Goal: Task Accomplishment & Management: Manage account settings

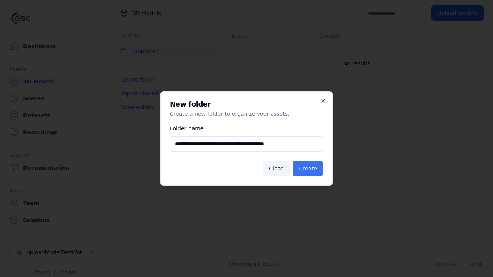
type input "**********"
click at [309, 169] on button "Create" at bounding box center [308, 168] width 30 height 15
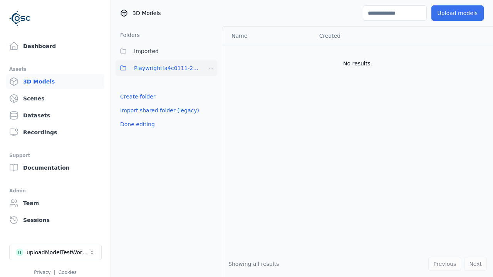
click at [459, 13] on button "Upload models" at bounding box center [458, 12] width 52 height 15
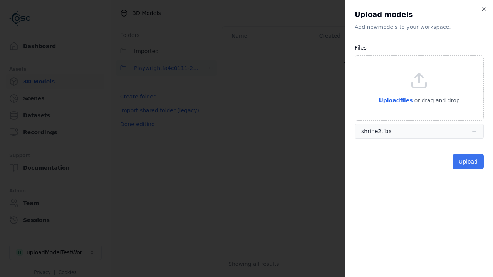
click at [469, 162] on button "Upload" at bounding box center [468, 161] width 31 height 15
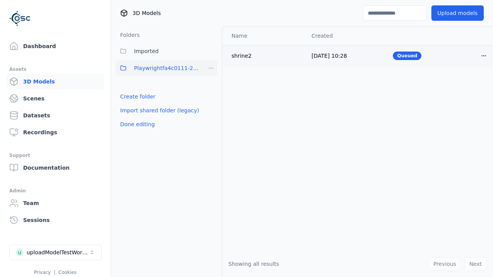
click at [484, 55] on html "Support Dashboard Assets 3D Models Scenes Datasets Recordings Support Documenta…" at bounding box center [246, 138] width 493 height 277
click at [467, 86] on div "Delete" at bounding box center [466, 85] width 45 height 12
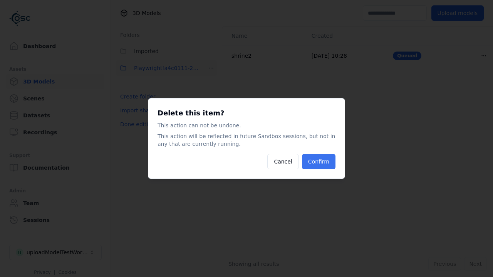
click at [319, 162] on button "Confirm" at bounding box center [319, 161] width 34 height 15
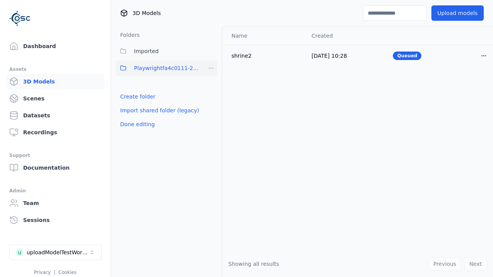
click at [211, 68] on html "Support Dashboard Assets 3D Models Scenes Datasets Recordings Support Documenta…" at bounding box center [246, 138] width 493 height 277
